Goal: Transaction & Acquisition: Download file/media

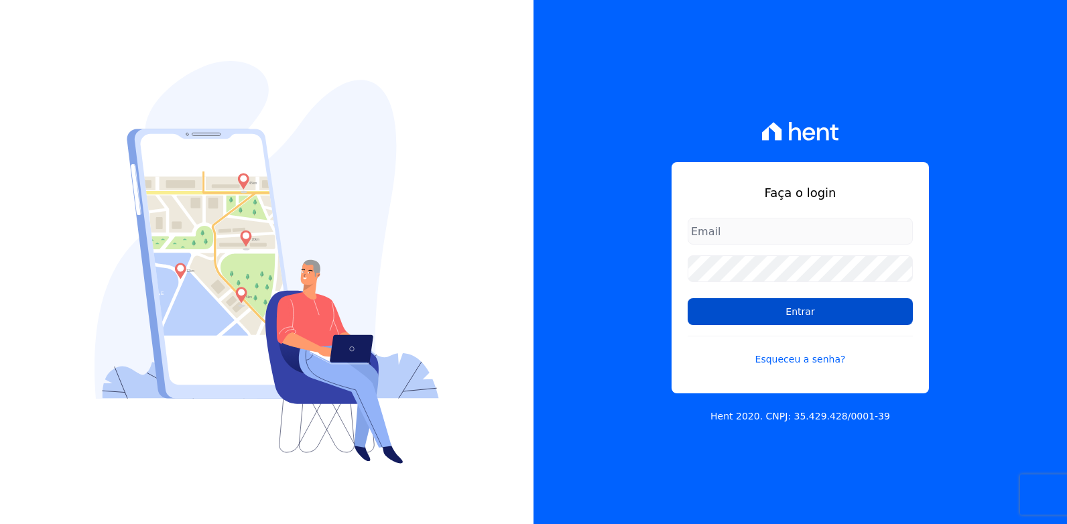
type input "[EMAIL_ADDRESS][DOMAIN_NAME]"
click at [810, 313] on input "Entrar" at bounding box center [799, 311] width 225 height 27
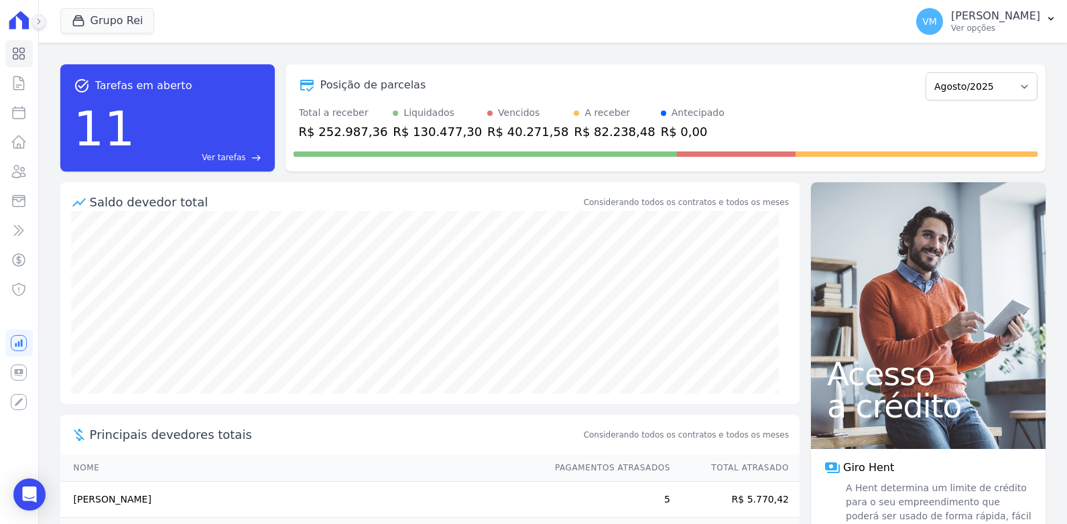
click at [38, 21] on icon at bounding box center [39, 21] width 8 height 8
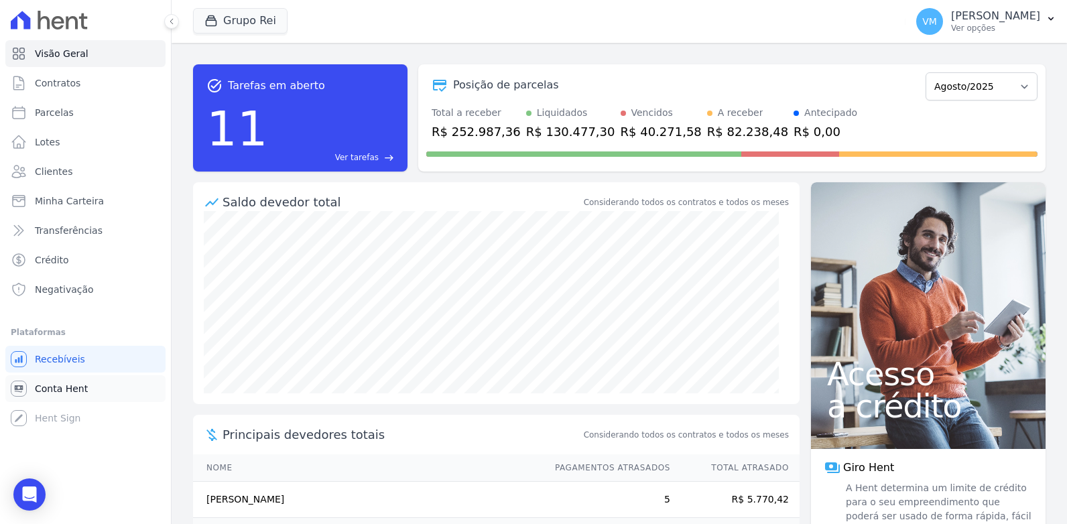
click at [51, 386] on span "Conta Hent" at bounding box center [61, 388] width 53 height 13
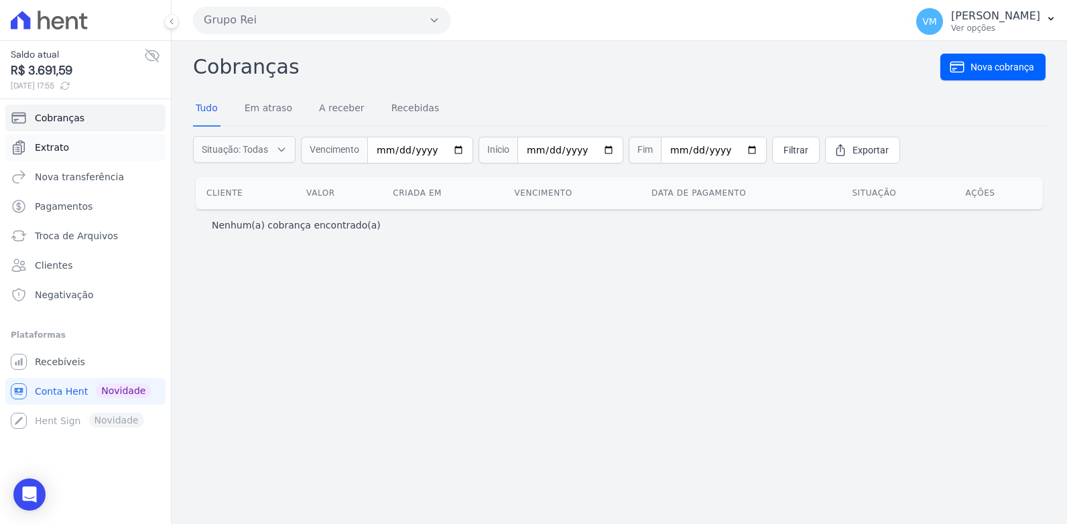
click at [48, 145] on span "Extrato" at bounding box center [52, 147] width 34 height 13
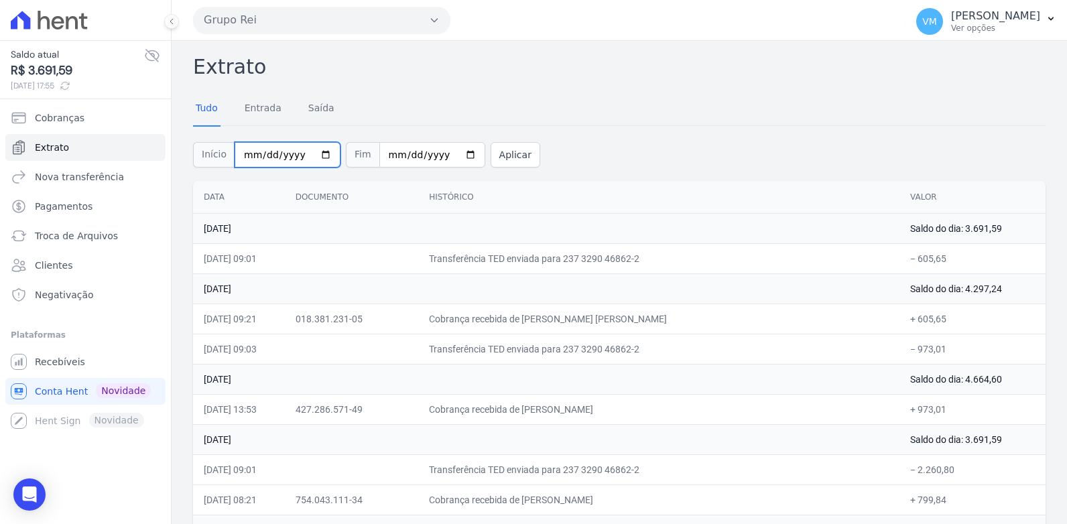
click at [316, 155] on input "2025-08-01" at bounding box center [288, 154] width 106 height 25
type input "2025-08-25"
click at [490, 155] on button "Aplicar" at bounding box center [515, 154] width 50 height 25
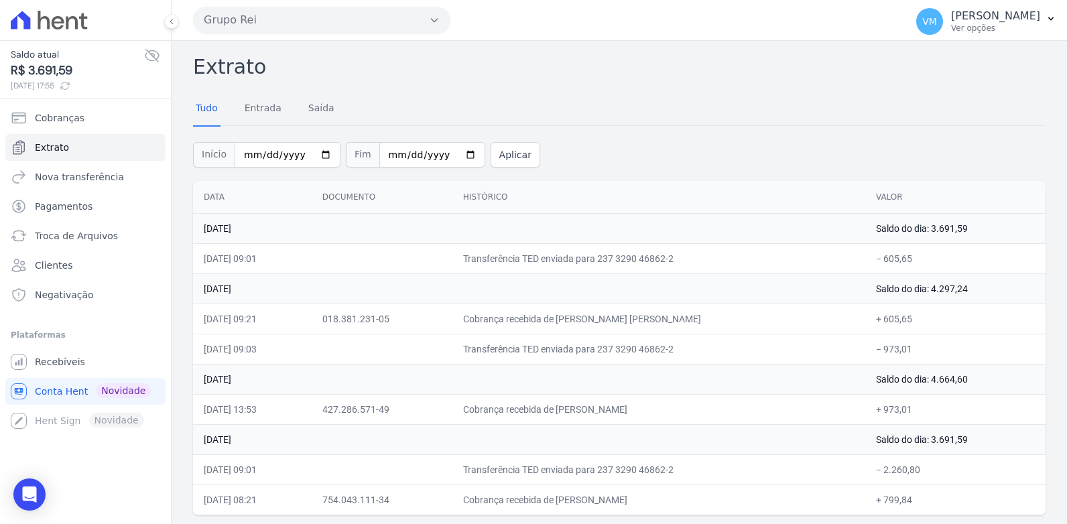
drag, startPoint x: 186, startPoint y: 52, endPoint x: 797, endPoint y: 328, distance: 670.9
click at [797, 328] on div "Extrato Tudo Entrada [GEOGRAPHIC_DATA] Início [DATE] Fim [DATE] Aplicar Data Do…" at bounding box center [619, 283] width 895 height 485
click at [266, 174] on div "Início 2025-08-25 Fim 2025-08-28 Aplicar" at bounding box center [619, 153] width 852 height 56
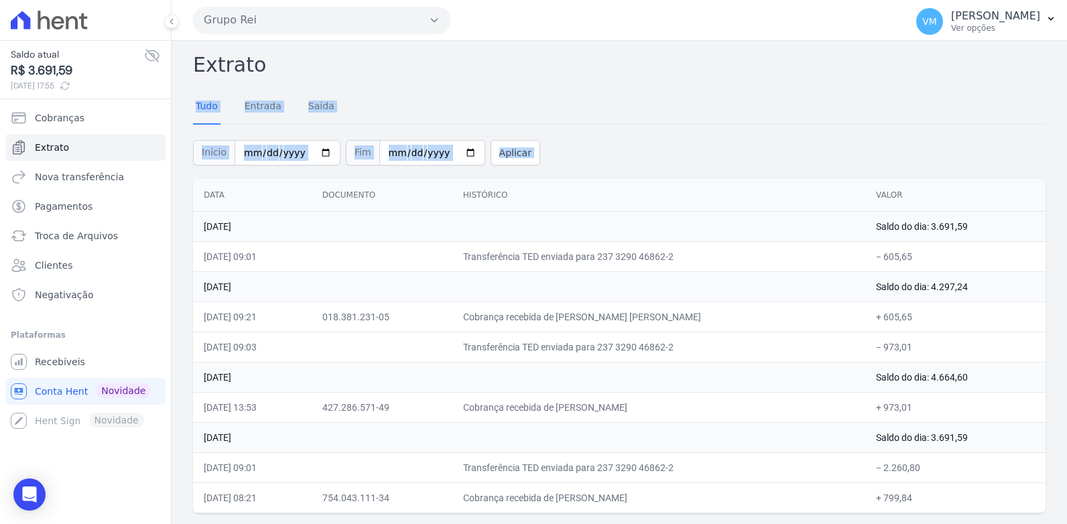
drag, startPoint x: 189, startPoint y: 60, endPoint x: 935, endPoint y: 549, distance: 891.8
click at [935, 523] on html "Saldo atual R$ 3.691,59 28/08/2025, 17:55 Cobranças Extrato Nova transferência …" at bounding box center [533, 262] width 1067 height 524
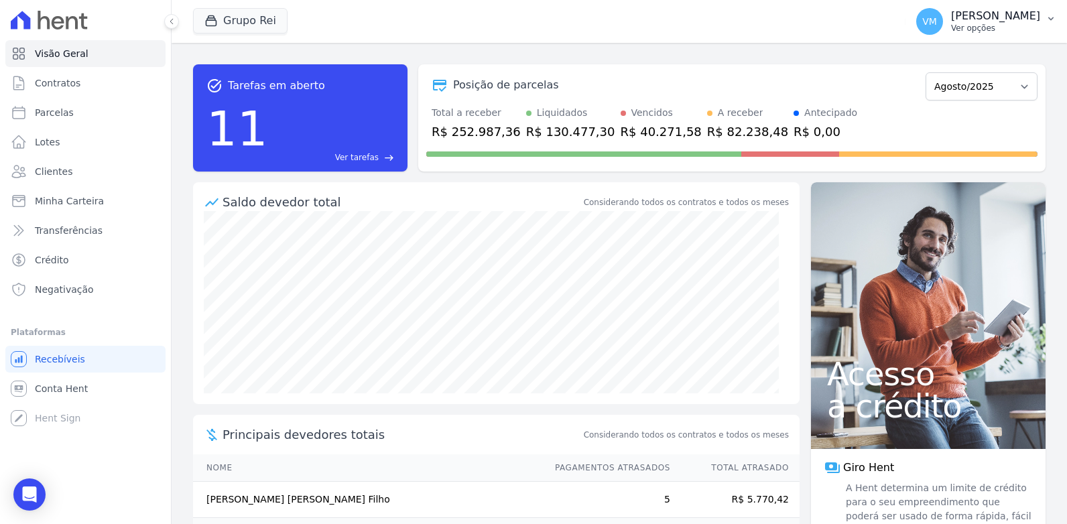
click at [1054, 18] on icon "button" at bounding box center [1050, 18] width 11 height 11
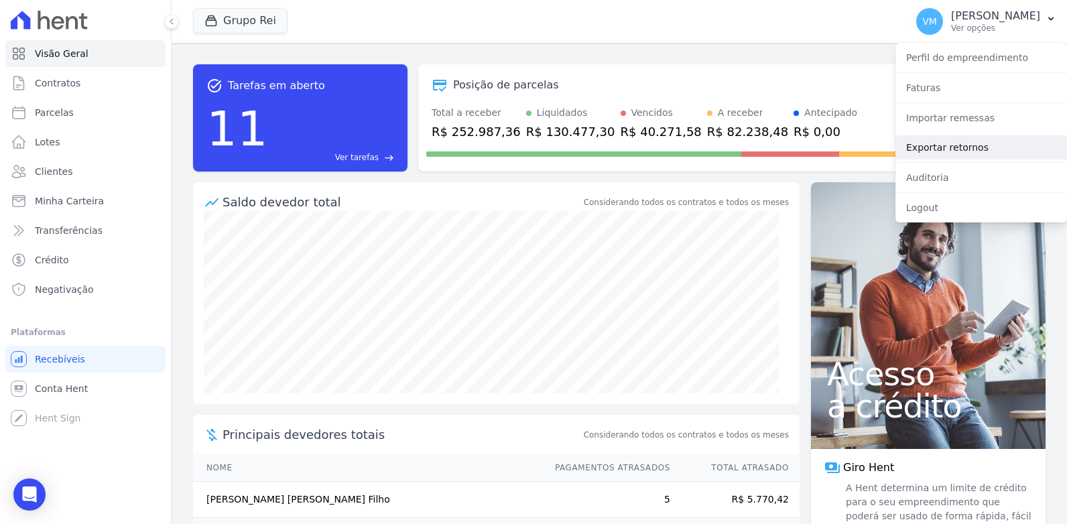
click at [917, 150] on link "Exportar retornos" at bounding box center [981, 147] width 172 height 24
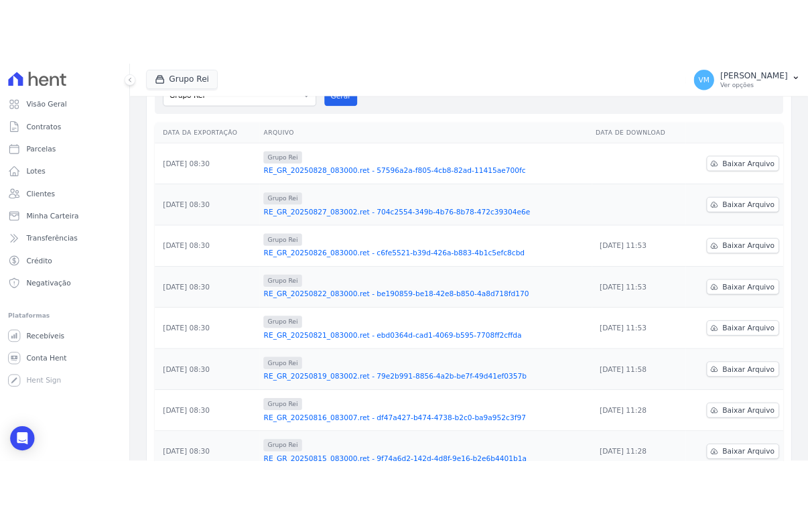
scroll to position [134, 0]
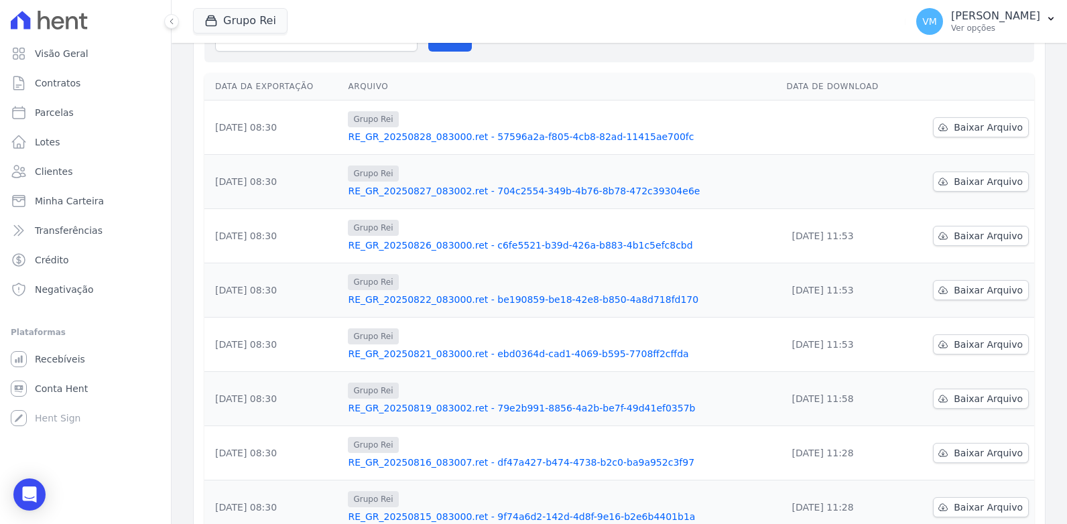
click at [734, 181] on div "Grupo Rei" at bounding box center [561, 173] width 427 height 16
click at [972, 181] on span "Baixar Arquivo" at bounding box center [987, 181] width 69 height 13
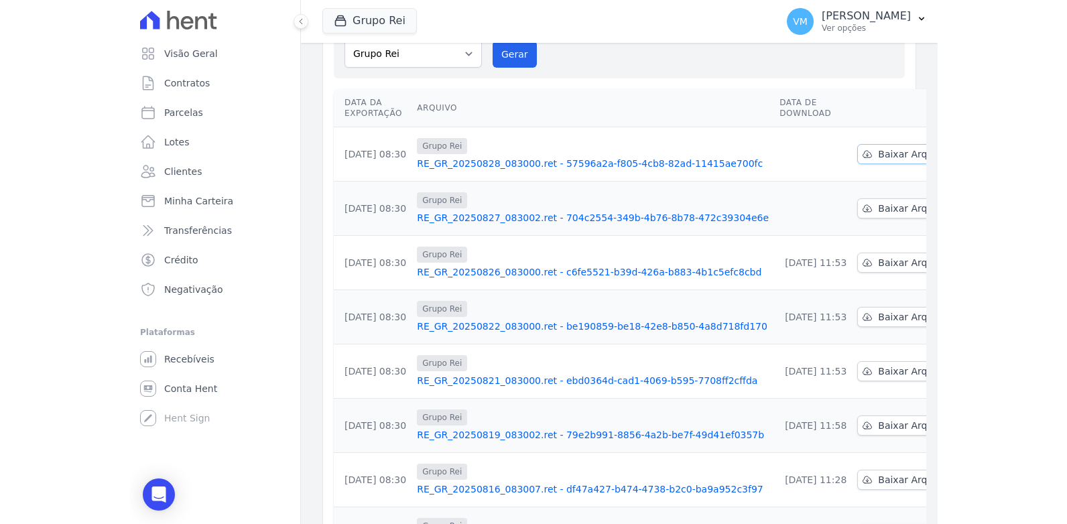
scroll to position [150, 0]
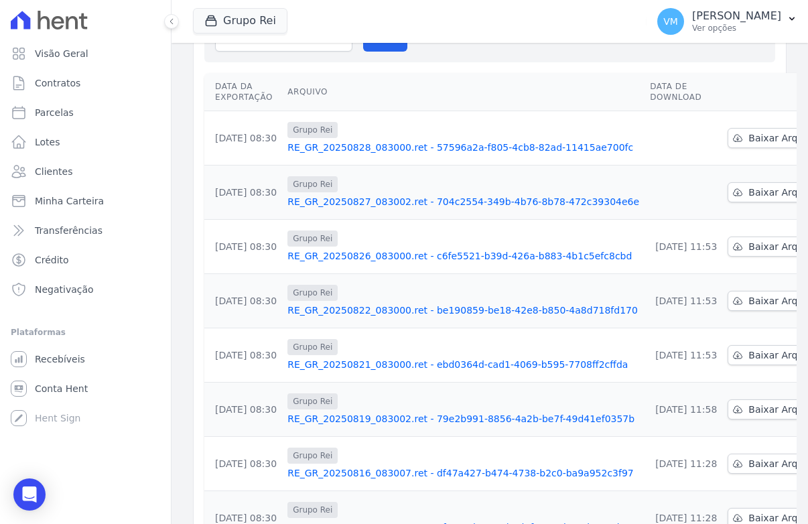
click at [493, 96] on th "Arquivo" at bounding box center [463, 92] width 362 height 38
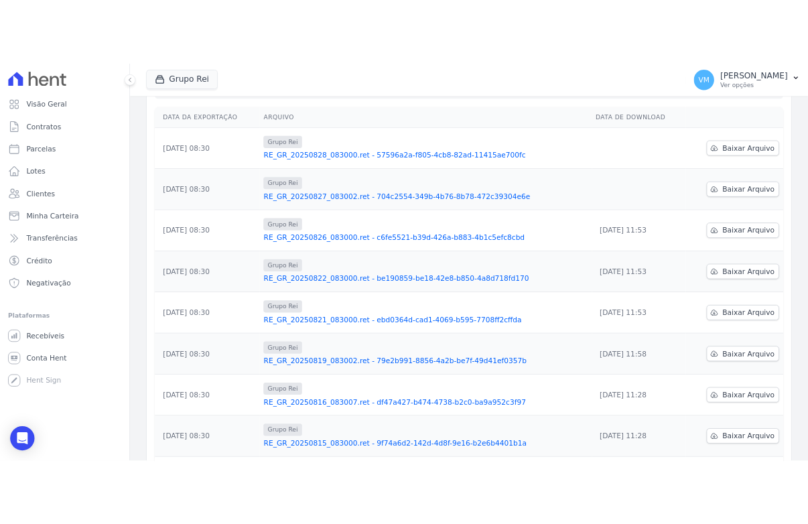
scroll to position [134, 0]
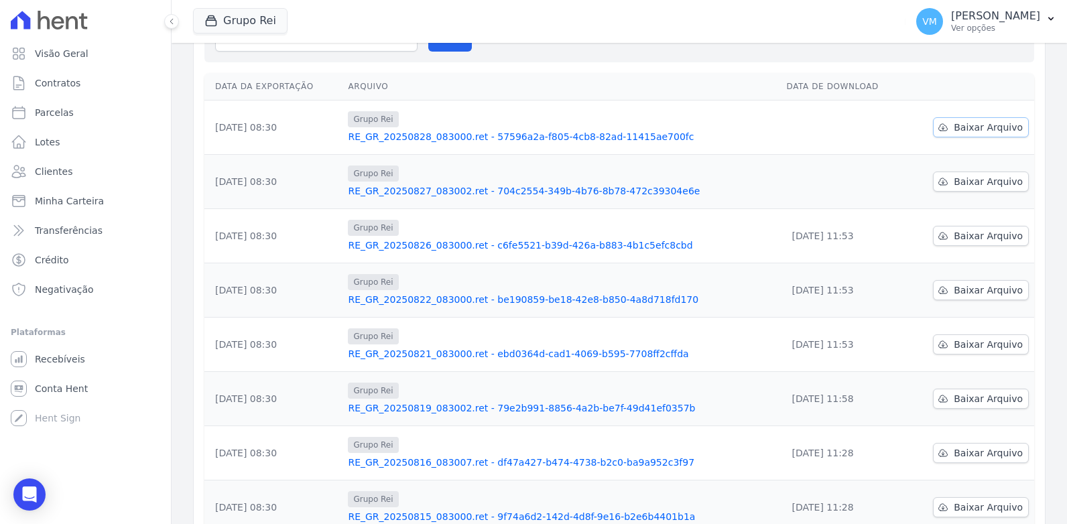
click at [978, 125] on span "Baixar Arquivo" at bounding box center [987, 127] width 69 height 13
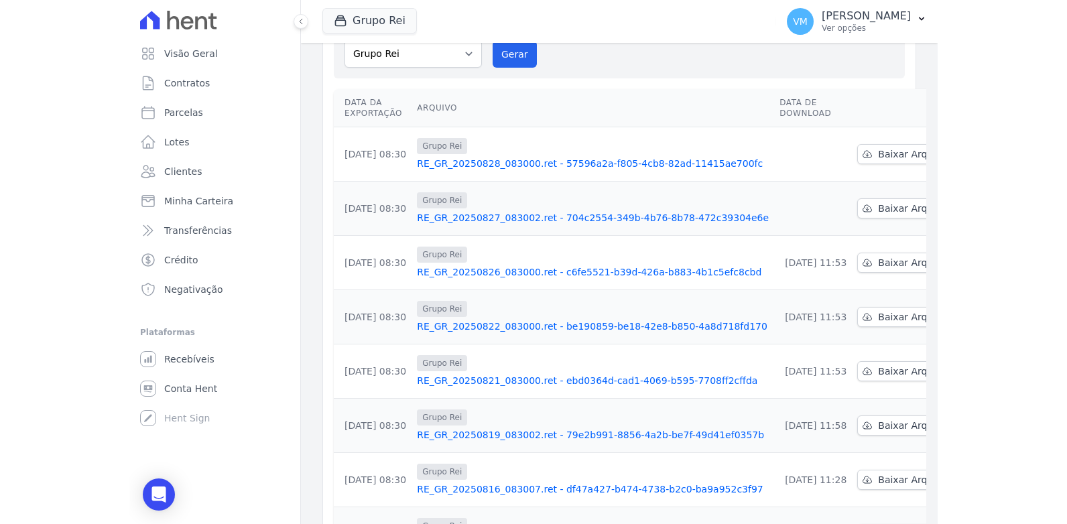
scroll to position [150, 0]
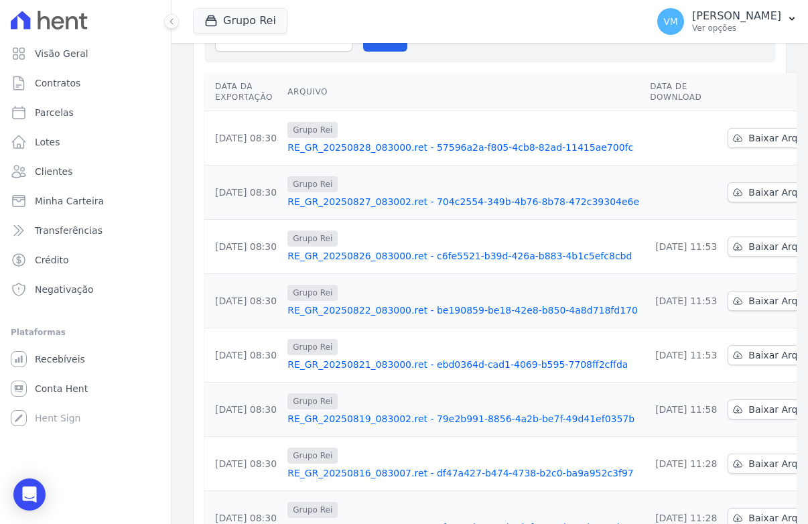
click at [432, 85] on th "Arquivo" at bounding box center [463, 92] width 362 height 38
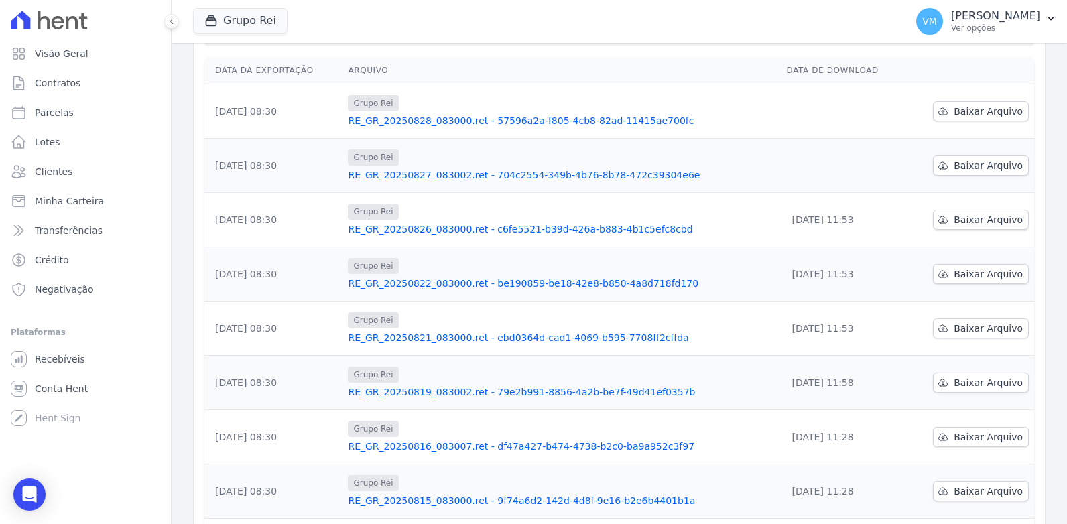
scroll to position [134, 0]
